Goal: Transaction & Acquisition: Purchase product/service

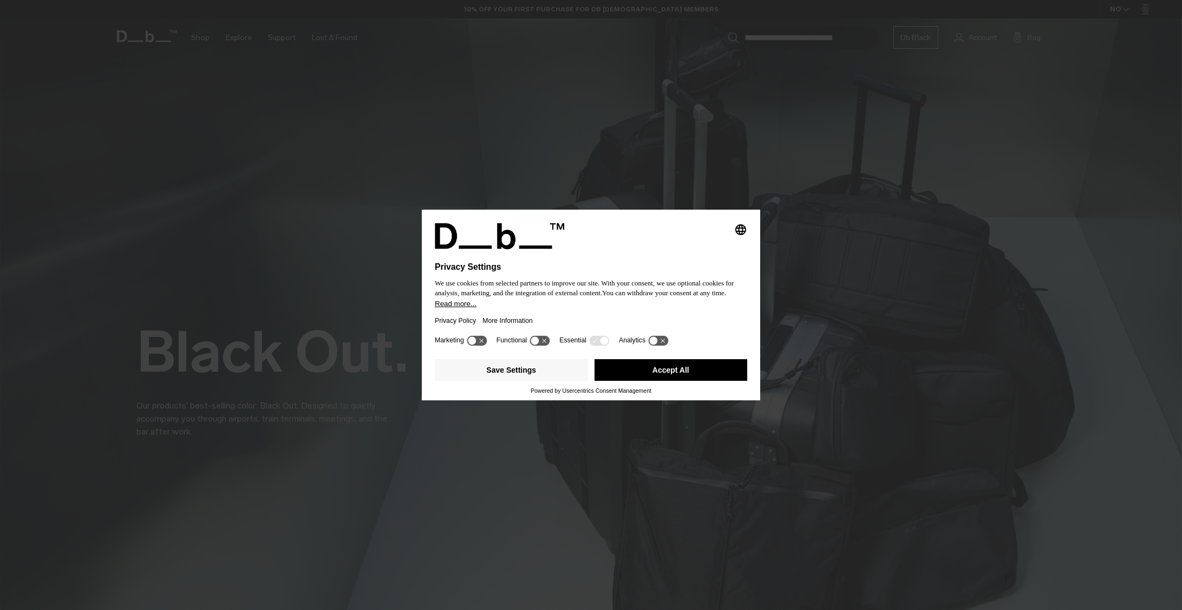
click at [666, 366] on button "Accept All" at bounding box center [671, 370] width 153 height 22
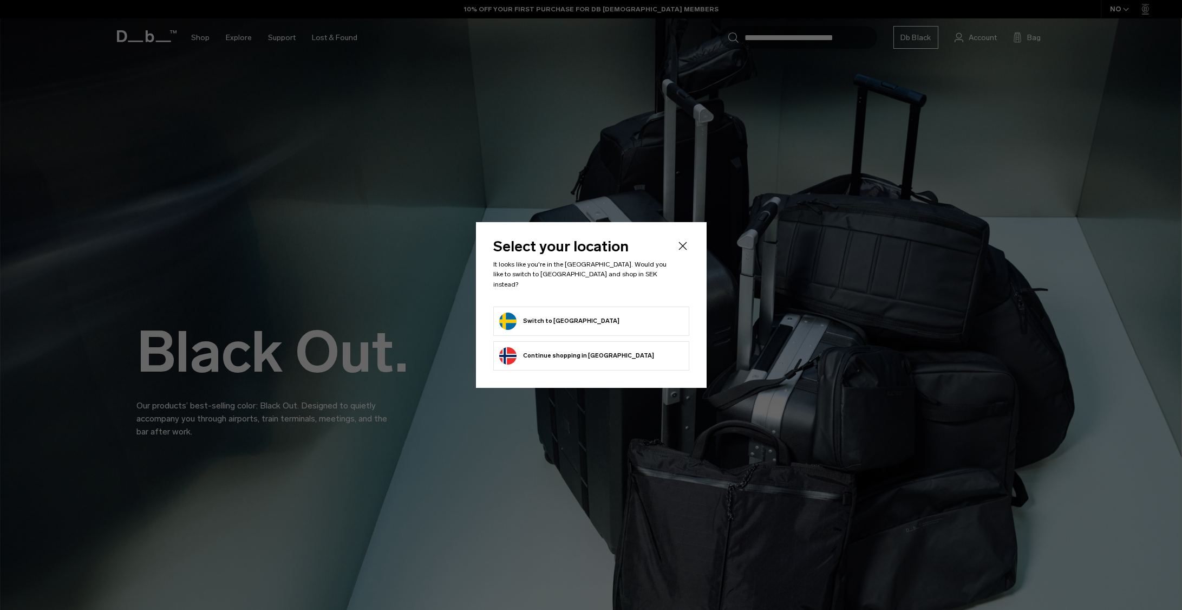
click at [557, 318] on button "Switch to Sweden" at bounding box center [559, 321] width 120 height 17
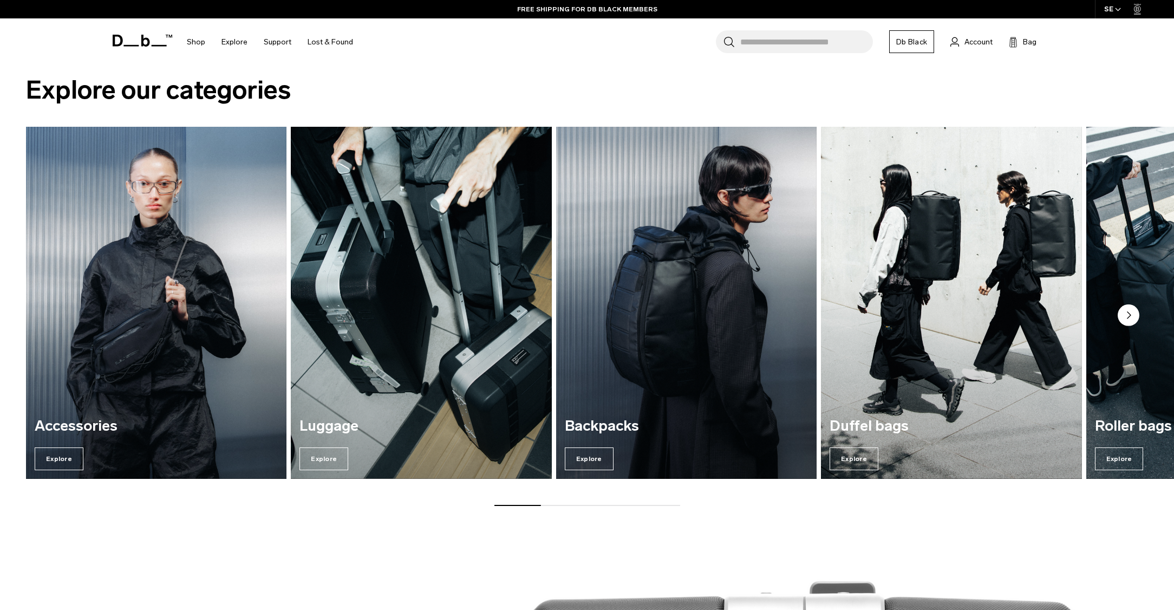
scroll to position [1733, 0]
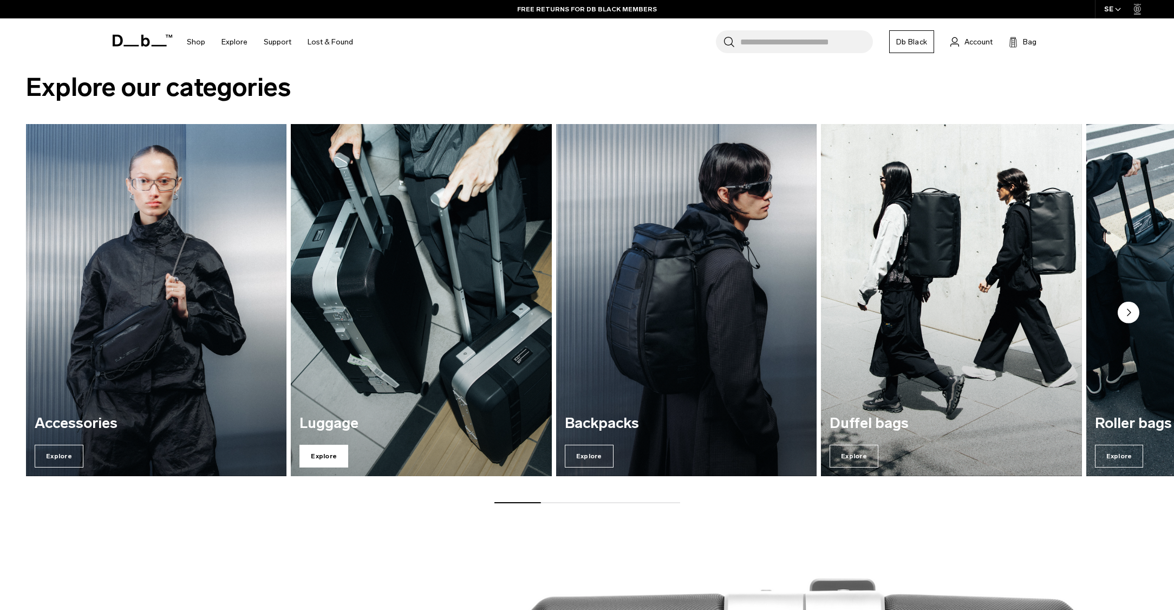
click at [330, 450] on span "Explore" at bounding box center [324, 456] width 49 height 23
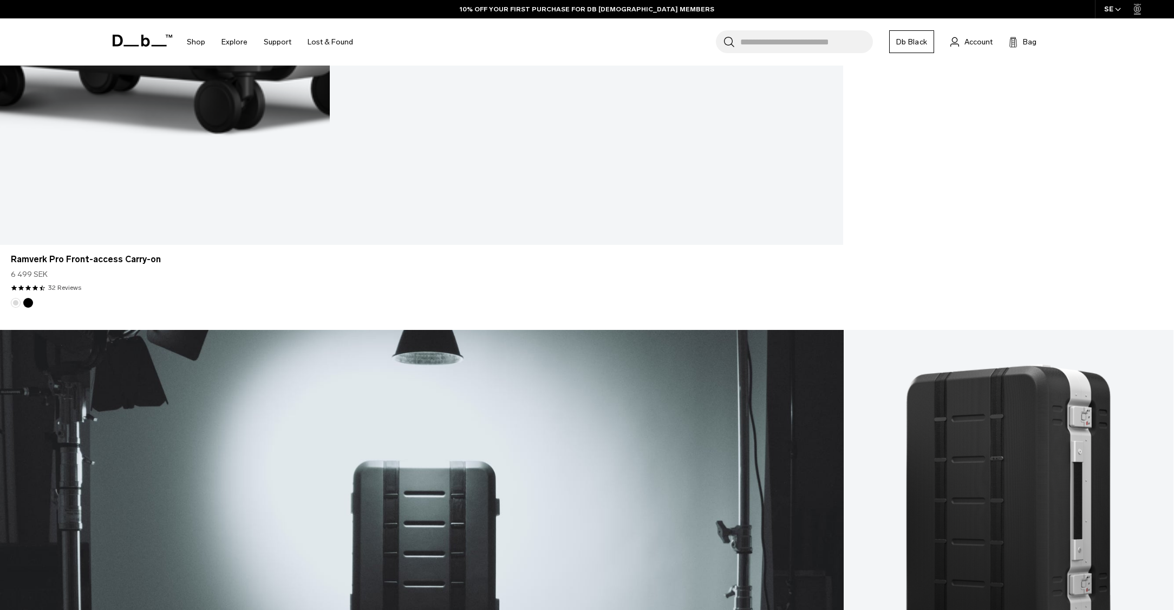
scroll to position [1083, 0]
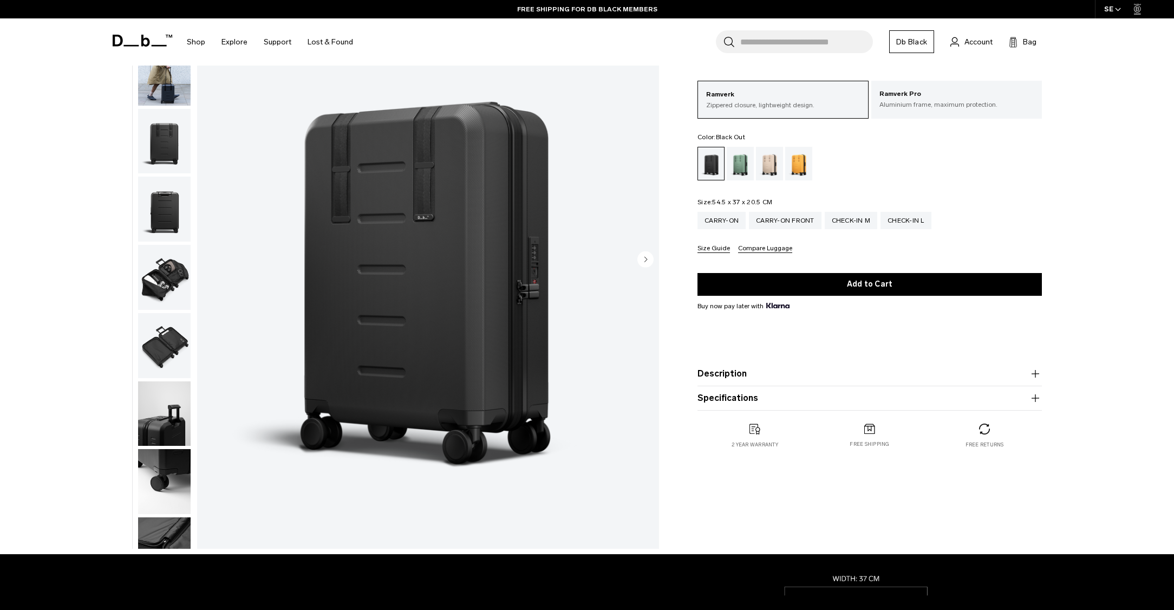
scroll to position [108, 0]
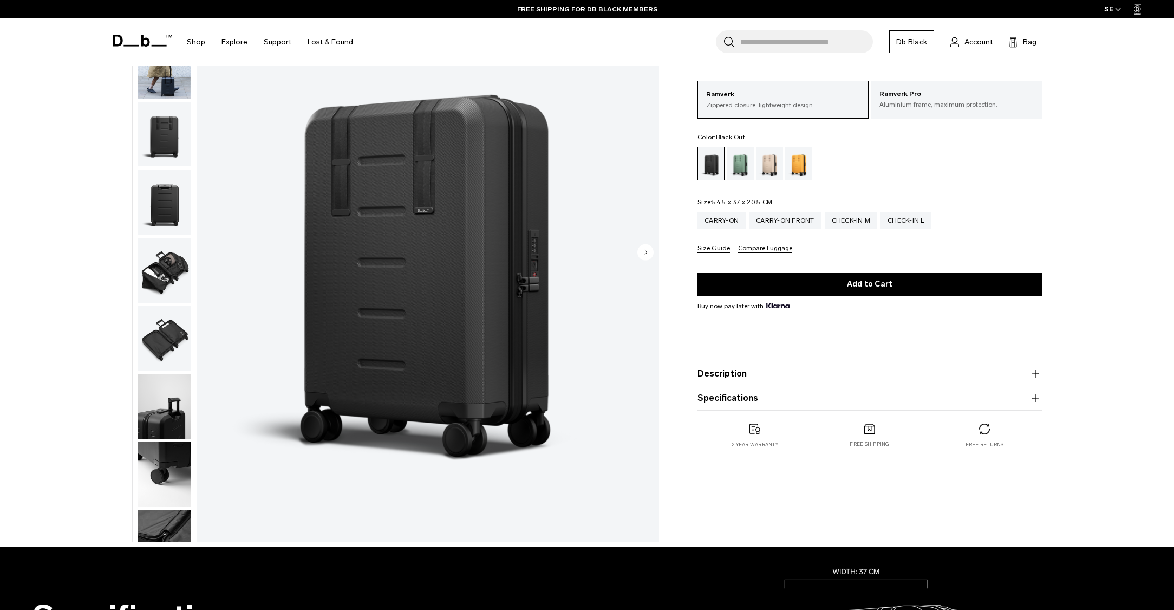
click at [156, 329] on img "button" at bounding box center [164, 338] width 53 height 65
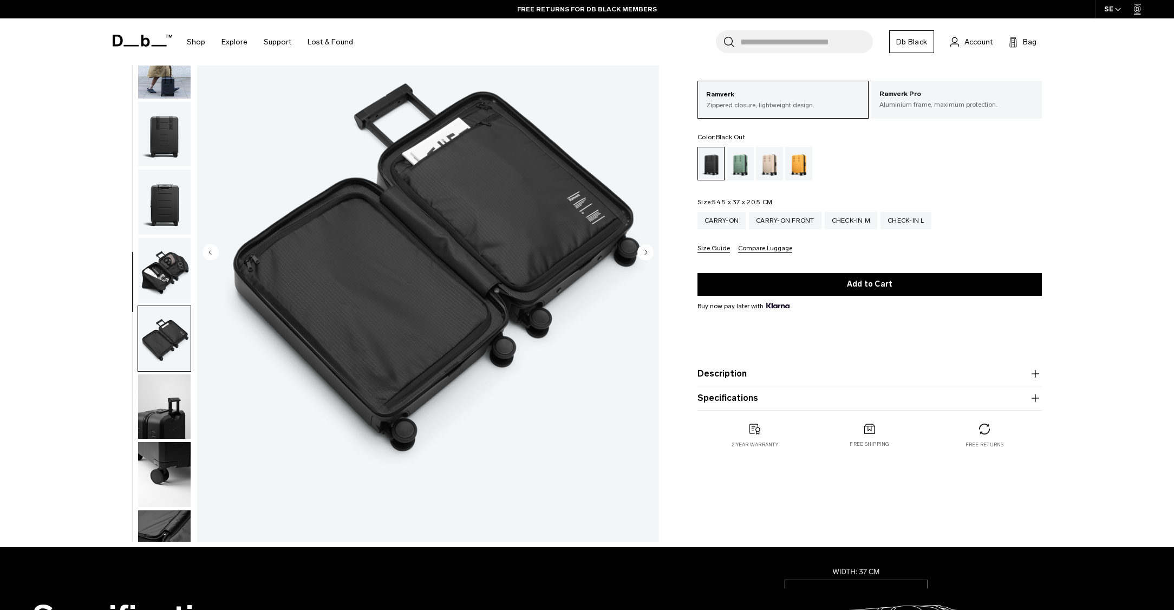
scroll to position [102, 0]
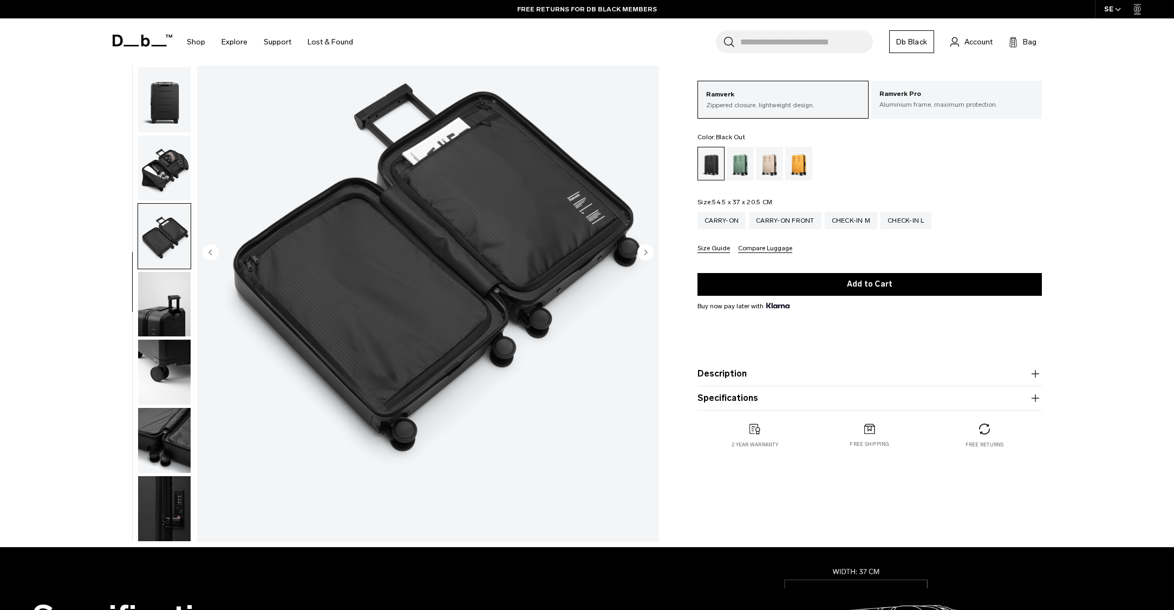
click at [167, 167] on img "button" at bounding box center [164, 167] width 53 height 65
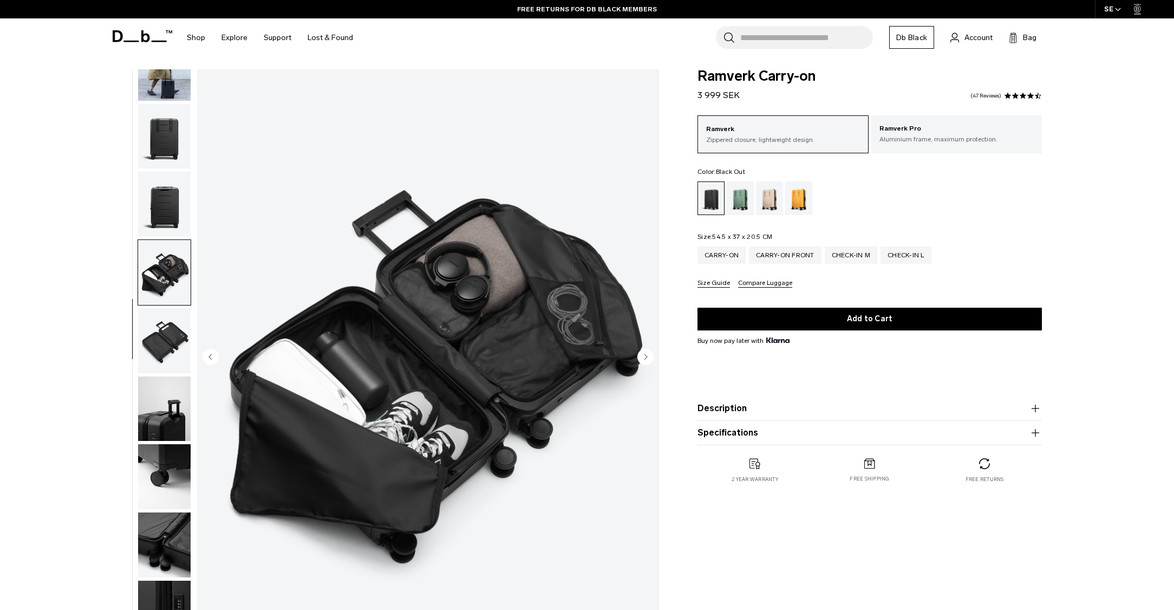
scroll to position [0, 0]
